Goal: Book appointment/travel/reservation

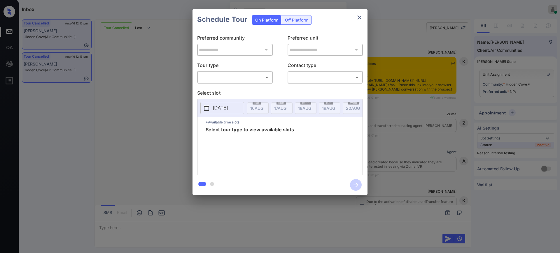
click at [243, 76] on body "Inbox Ajay Kumar Online Set yourself offline Set yourself on break Profile Swit…" at bounding box center [280, 126] width 560 height 253
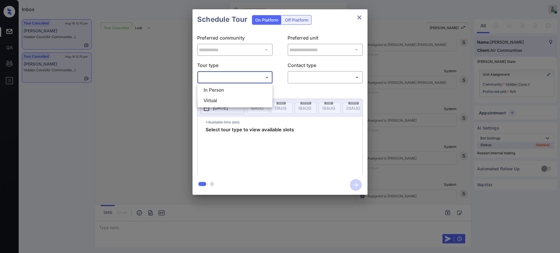
click at [233, 87] on li "In Person" at bounding box center [235, 90] width 72 height 10
type input "********"
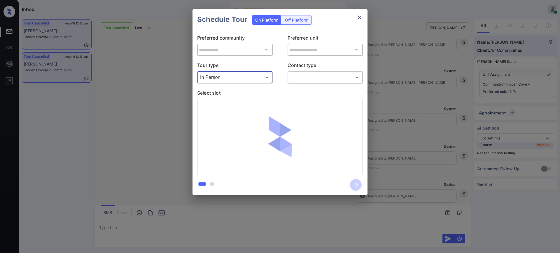
click at [311, 73] on body "Inbox Ajay Kumar Online Set yourself offline Set yourself on break Profile Swit…" at bounding box center [280, 126] width 560 height 253
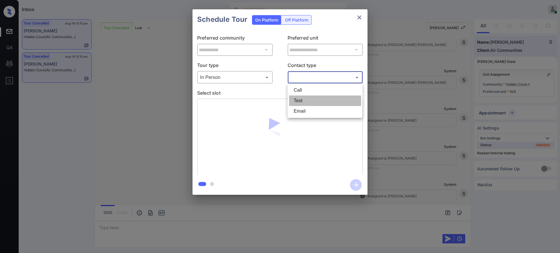
click at [305, 96] on li "Text" at bounding box center [325, 101] width 72 height 10
type input "****"
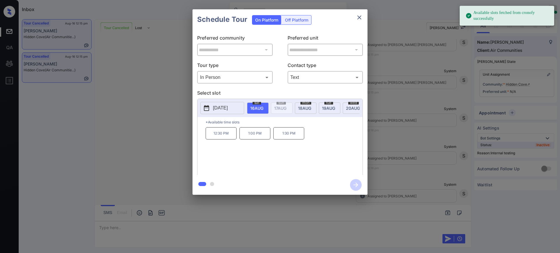
click at [228, 105] on p "[DATE]" at bounding box center [220, 108] width 15 height 7
click at [262, 123] on div at bounding box center [262, 126] width 8 height 7
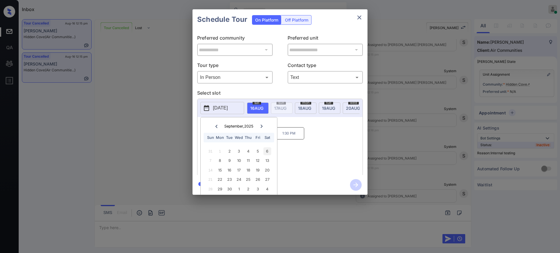
scroll to position [0, 0]
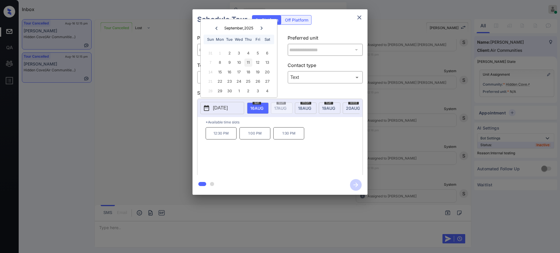
drag, startPoint x: 266, startPoint y: 53, endPoint x: 246, endPoint y: 64, distance: 23.0
click at [256, 64] on div "31 1 2 3 4 5 6 7 8 9 10 11 12 13 14 15 16 17 18 19 20 21 22 23 24 25 26 27 28 2…" at bounding box center [238, 71] width 73 height 47
click at [133, 223] on div at bounding box center [280, 126] width 560 height 253
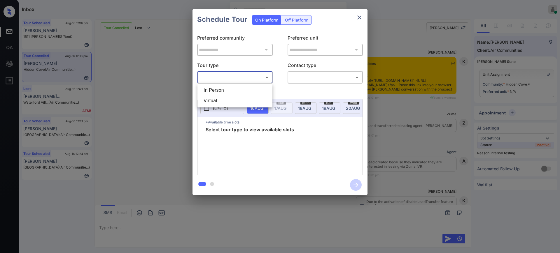
scroll to position [5505, 0]
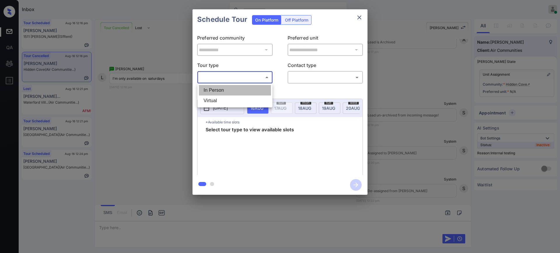
click at [220, 88] on li "In Person" at bounding box center [235, 90] width 72 height 10
type input "********"
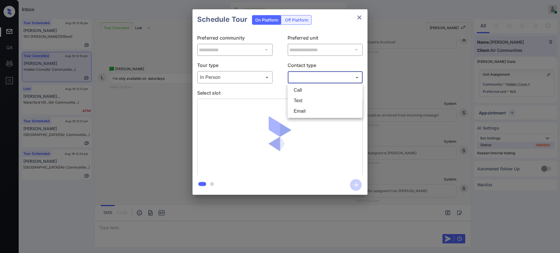
click at [314, 77] on body "Inbox [PERSON_NAME] Online Set yourself offline Set yourself on break Profile S…" at bounding box center [280, 126] width 560 height 253
click at [309, 103] on li "Text" at bounding box center [325, 101] width 72 height 10
type input "****"
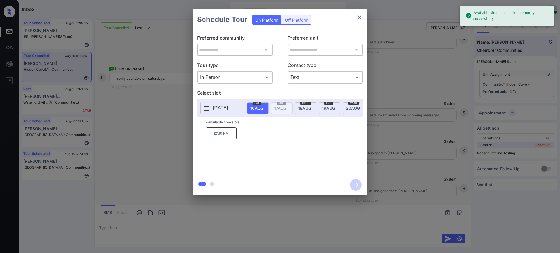
click at [221, 110] on p "[DATE]" at bounding box center [220, 108] width 15 height 7
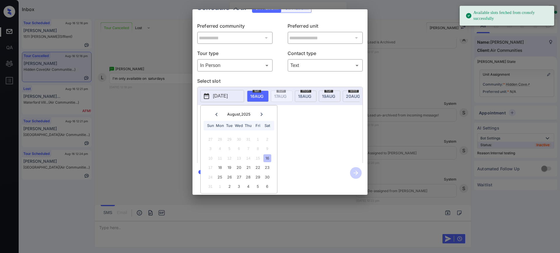
scroll to position [18, 0]
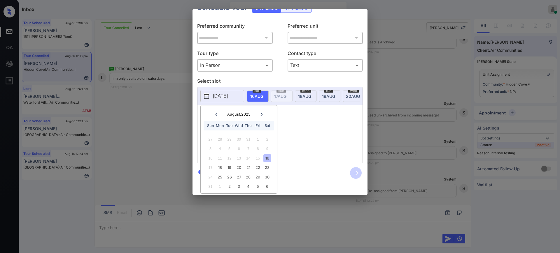
click at [262, 113] on icon at bounding box center [261, 114] width 3 height 3
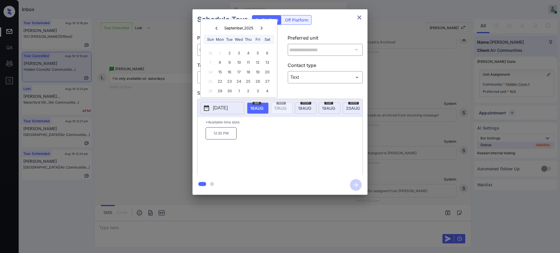
scroll to position [0, 0]
click at [268, 54] on div "6" at bounding box center [267, 53] width 8 height 8
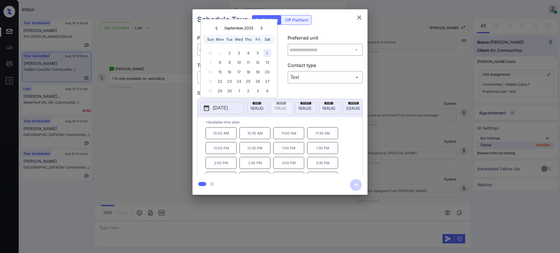
click at [267, 51] on div "6" at bounding box center [267, 53] width 8 height 8
click at [267, 55] on div "6" at bounding box center [267, 53] width 8 height 8
click at [267, 52] on div "6" at bounding box center [267, 53] width 8 height 8
click at [127, 236] on div at bounding box center [280, 126] width 560 height 253
